Goal: Task Accomplishment & Management: Use online tool/utility

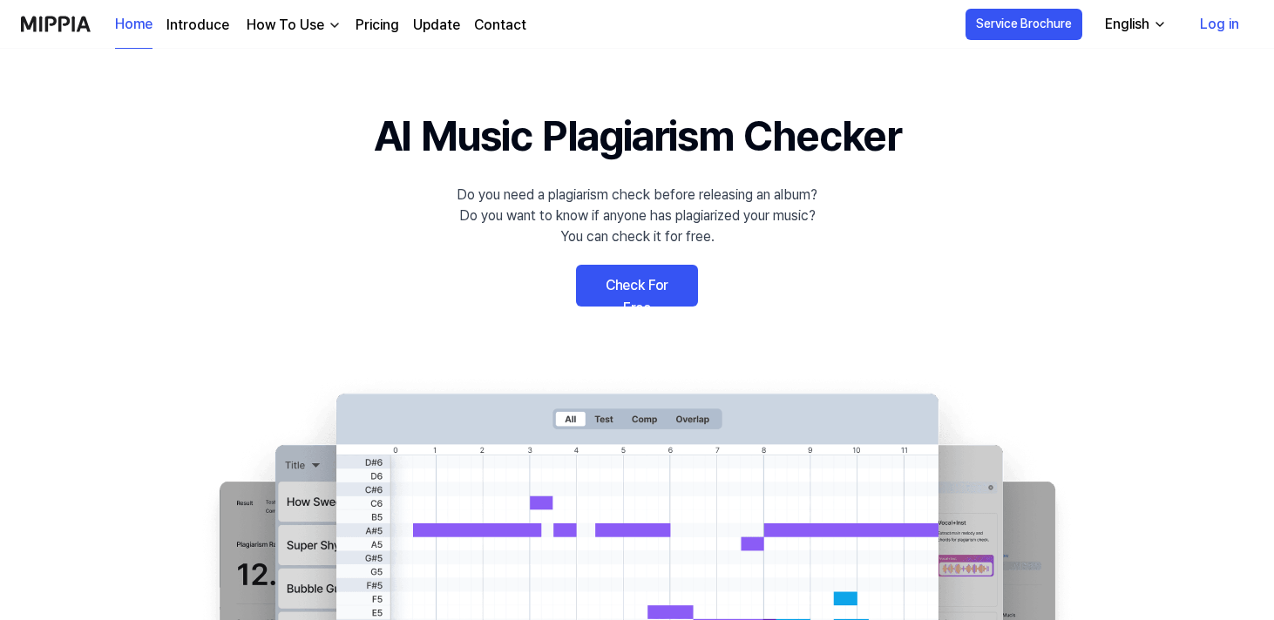
click at [629, 282] on link "Check For Free" at bounding box center [637, 286] width 122 height 42
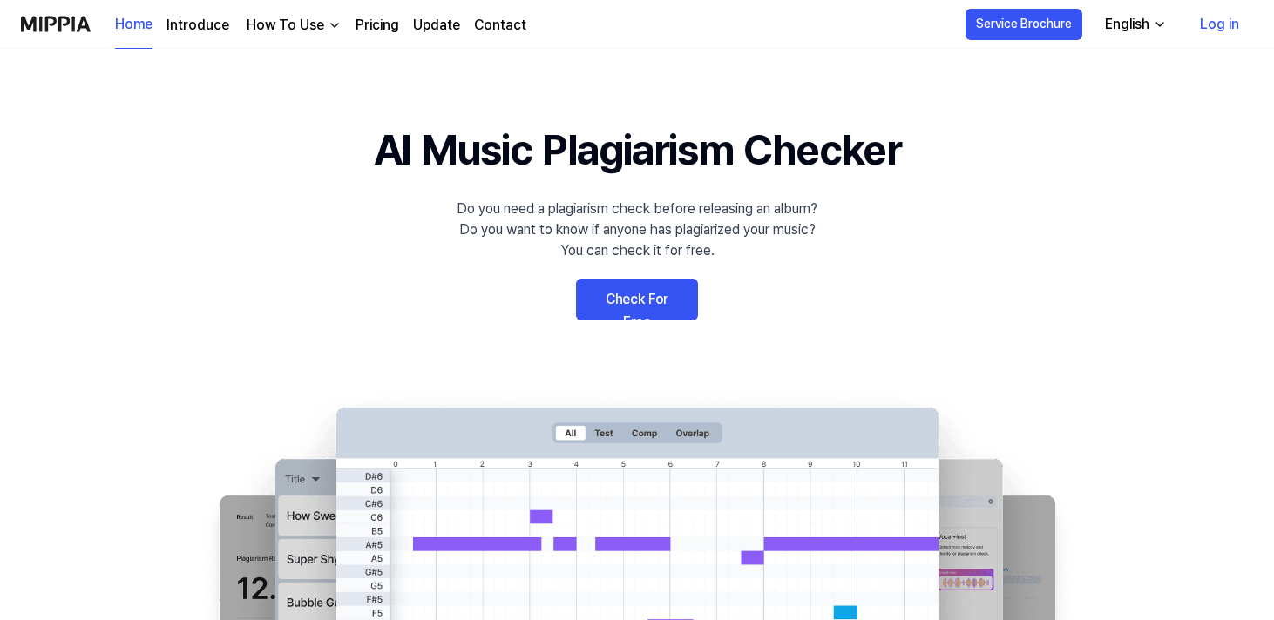
click at [632, 305] on link "Check For Free" at bounding box center [637, 300] width 122 height 42
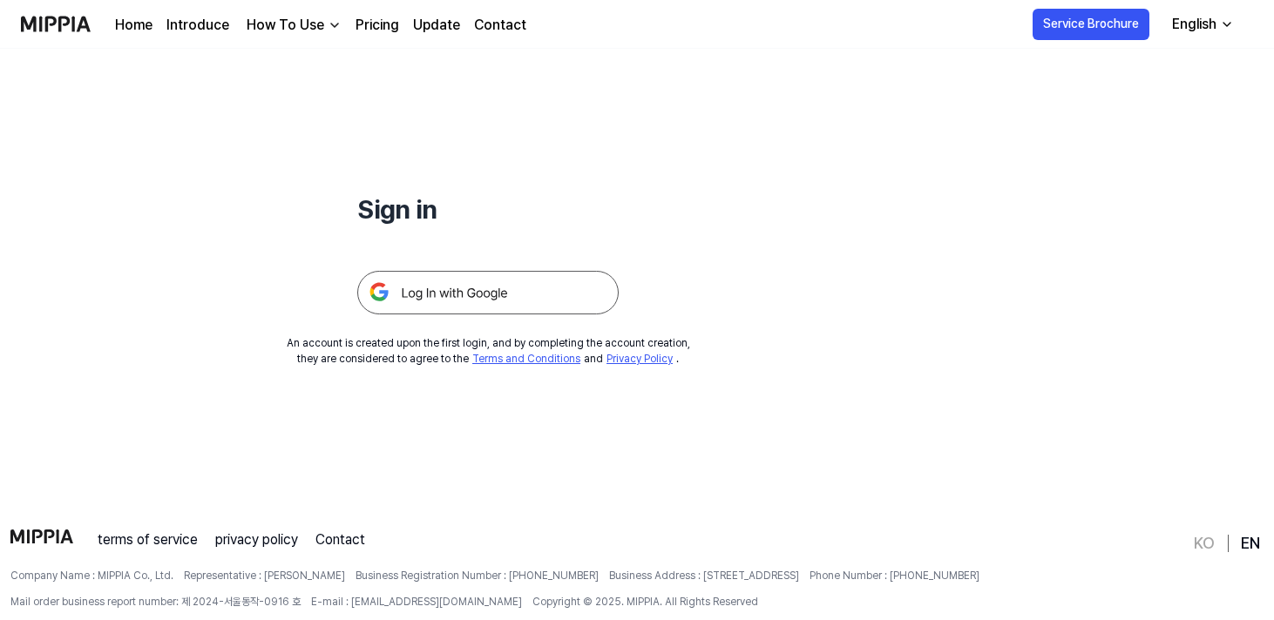
scroll to position [167, 0]
